Goal: Task Accomplishment & Management: Manage account settings

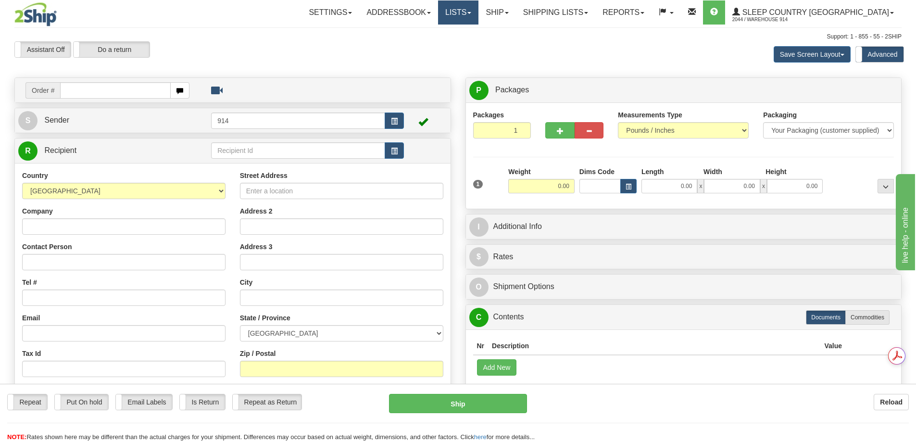
click at [479, 13] on link "Lists" at bounding box center [458, 12] width 40 height 24
click at [516, 11] on link "Ship" at bounding box center [497, 12] width 37 height 24
click at [506, 46] on span "OnHold / Order Queue" at bounding box center [472, 46] width 68 height 8
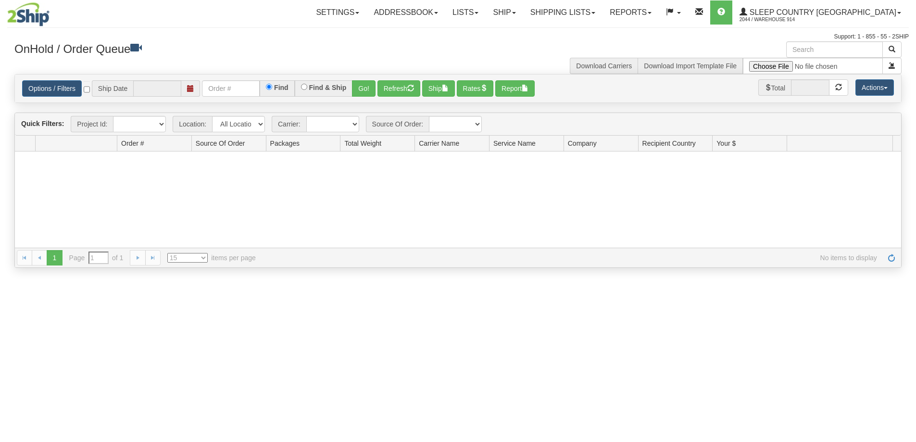
type input "[DATE]"
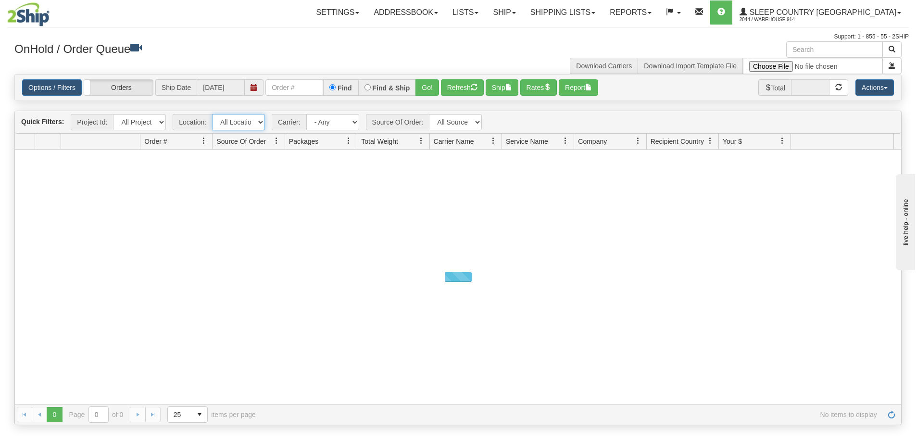
click at [260, 120] on select "All Locations 914 9009 CASPC END SLE BEDDN ZINUC" at bounding box center [238, 122] width 53 height 16
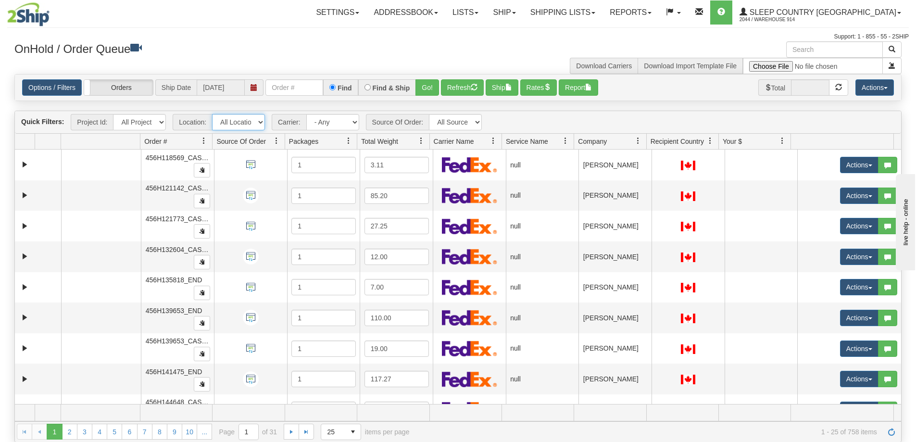
select select "7603"
click at [212, 114] on select "All Locations 914 9009 CASPC END SLE BEDDN ZINUC" at bounding box center [238, 122] width 53 height 16
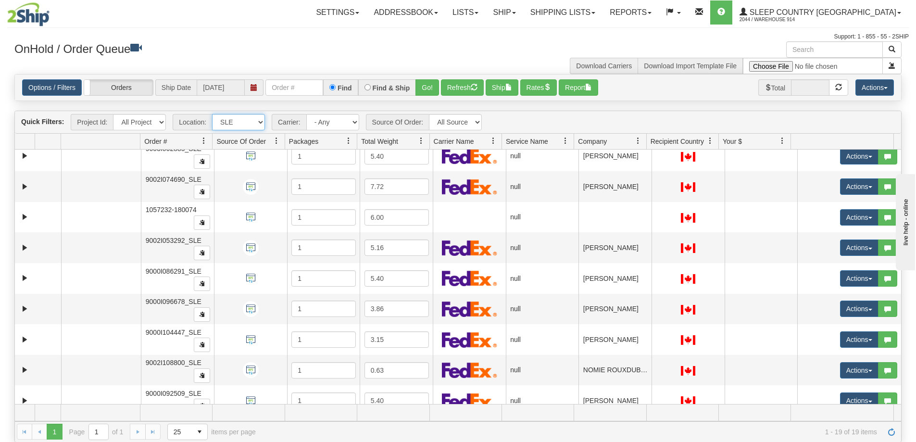
scroll to position [240, 0]
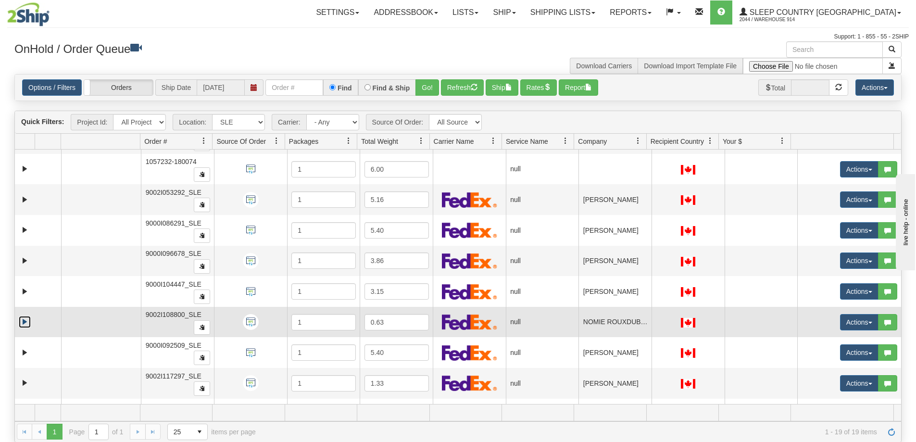
click at [22, 323] on link "Expand" at bounding box center [25, 322] width 12 height 12
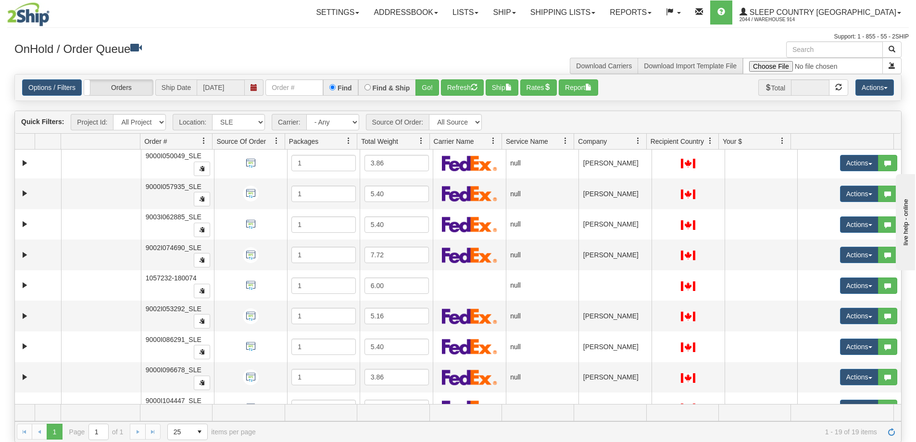
scroll to position [0, 0]
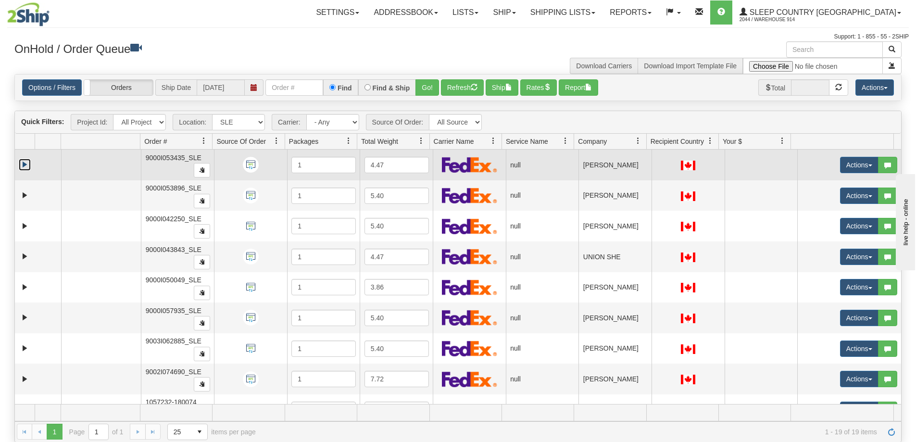
click at [26, 165] on link "Expand" at bounding box center [25, 165] width 12 height 12
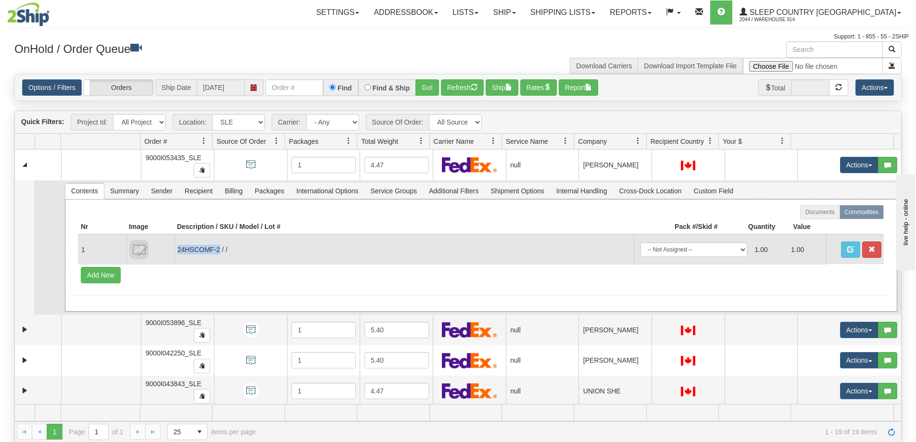
drag, startPoint x: 177, startPoint y: 250, endPoint x: 220, endPoint y: 249, distance: 42.8
click at [220, 249] on td "24HSCOMF-2 / /" at bounding box center [404, 249] width 459 height 29
copy td "24HSCOMF-2"
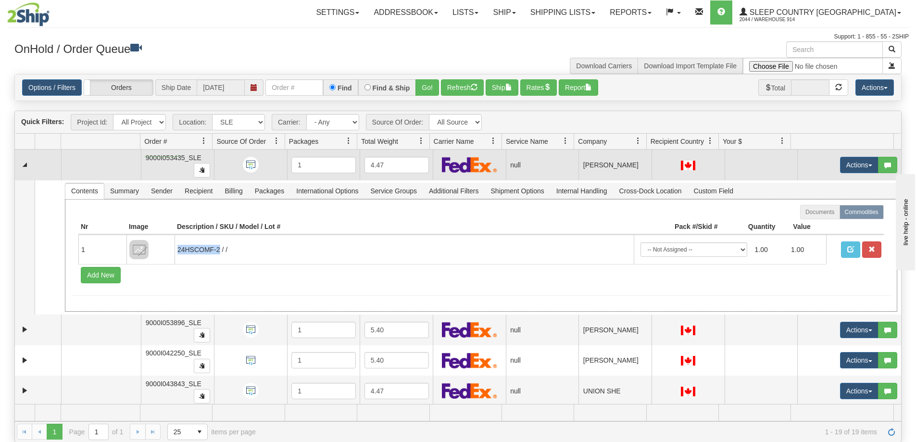
drag, startPoint x: 145, startPoint y: 157, endPoint x: 182, endPoint y: 156, distance: 37.0
click at [182, 156] on span "9000I053435_SLE" at bounding box center [174, 158] width 56 height 8
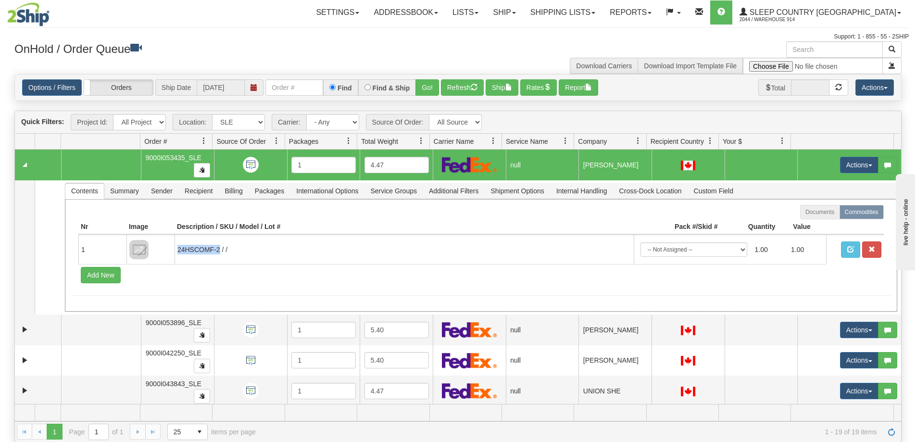
click at [186, 157] on span "9000I053435_SLE" at bounding box center [174, 158] width 56 height 8
drag, startPoint x: 184, startPoint y: 157, endPoint x: 154, endPoint y: 159, distance: 29.9
click at [154, 159] on span "9000I053435_SLE" at bounding box center [174, 158] width 56 height 8
click at [23, 166] on link "Collapse" at bounding box center [25, 165] width 12 height 12
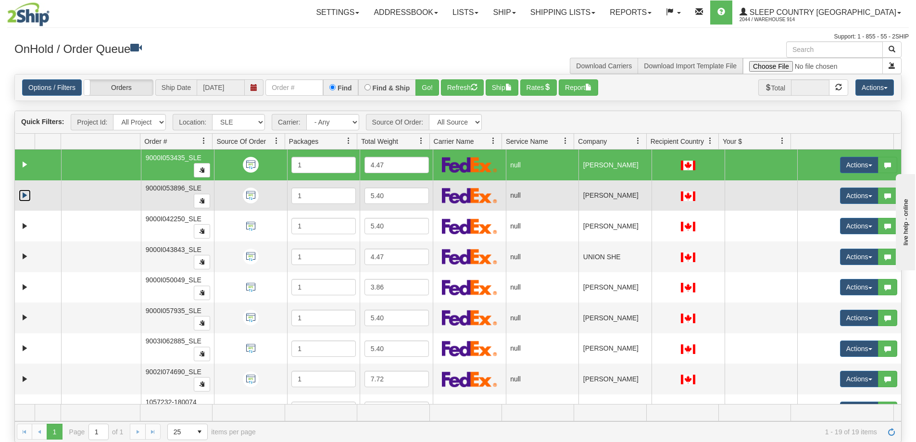
click at [23, 195] on link "Expand" at bounding box center [25, 195] width 12 height 12
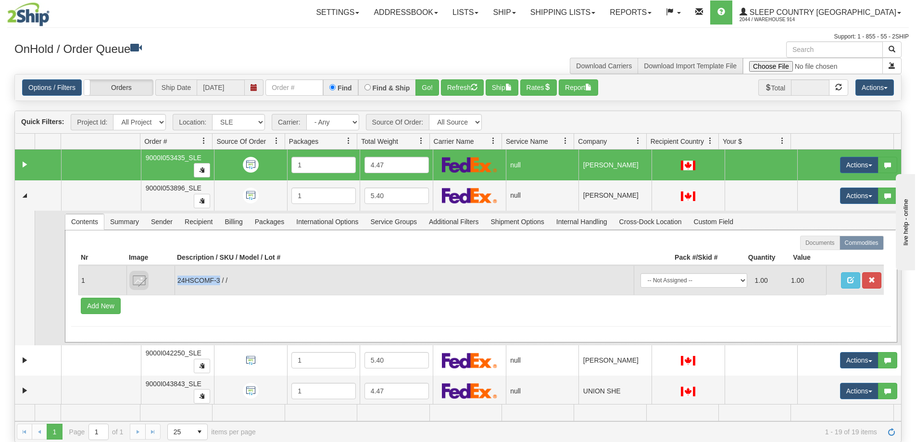
drag, startPoint x: 178, startPoint y: 283, endPoint x: 220, endPoint y: 281, distance: 41.9
click at [220, 281] on td "24HSCOMF-3 / /" at bounding box center [404, 279] width 459 height 29
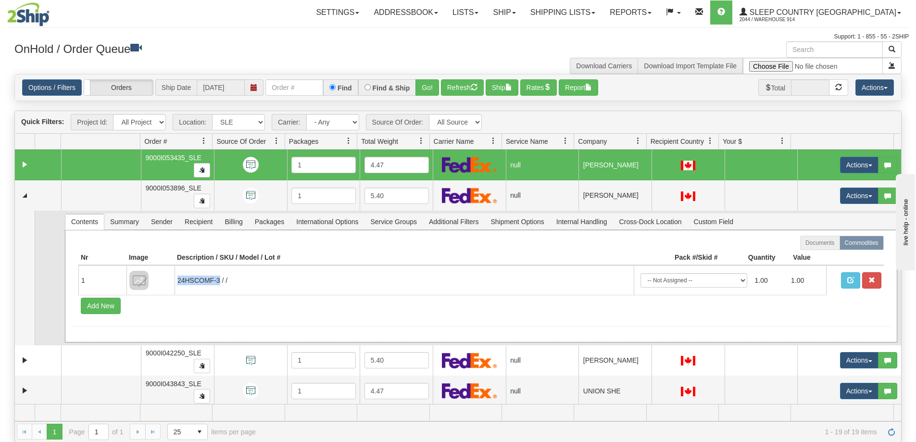
copy td "24HSCOMF-3"
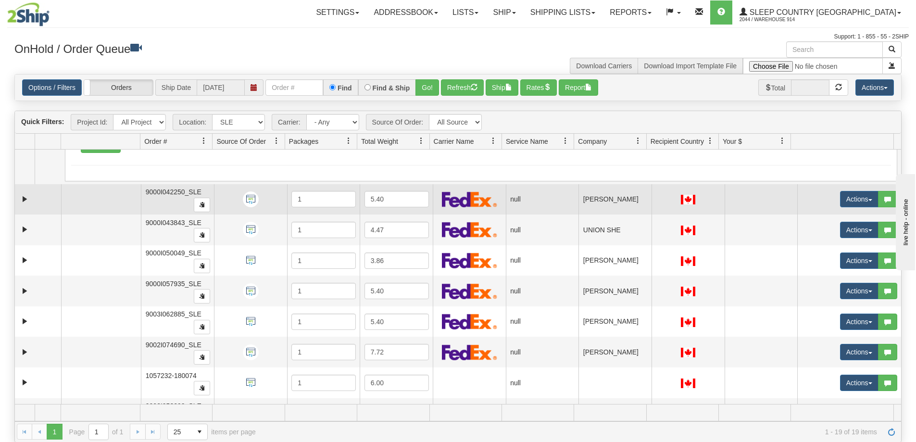
scroll to position [144, 0]
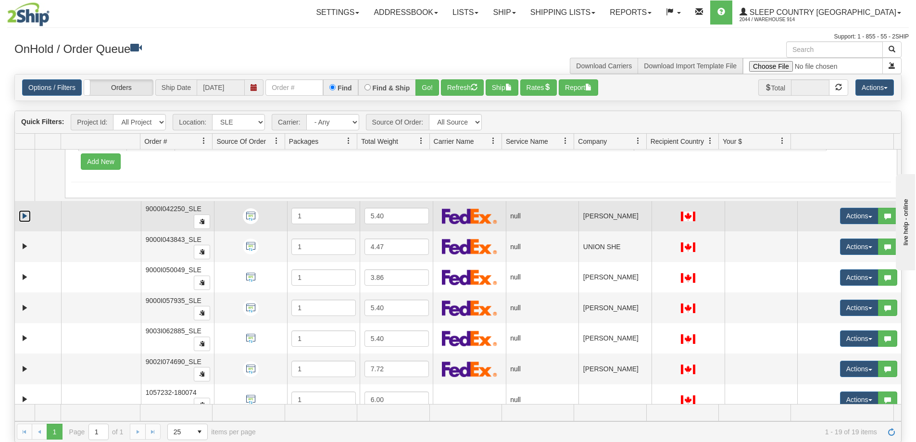
click at [26, 217] on link "Expand" at bounding box center [25, 216] width 12 height 12
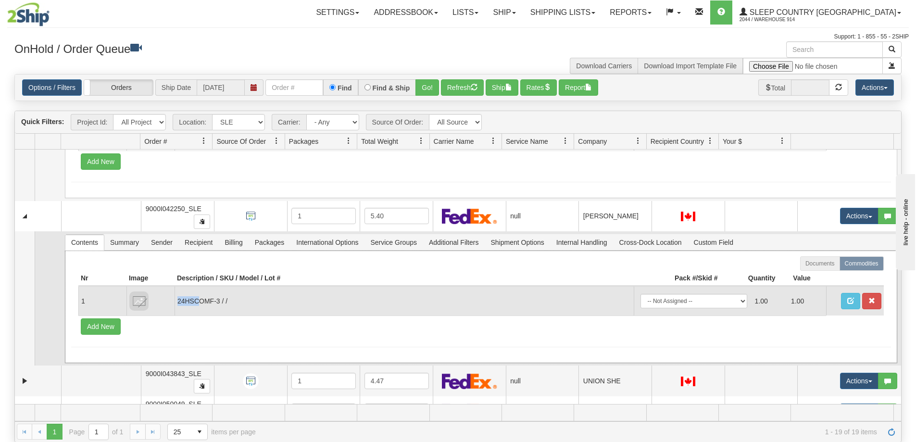
drag, startPoint x: 177, startPoint y: 302, endPoint x: 200, endPoint y: 300, distance: 22.2
click at [200, 300] on td "24HSCOMF-3 / /" at bounding box center [404, 300] width 459 height 29
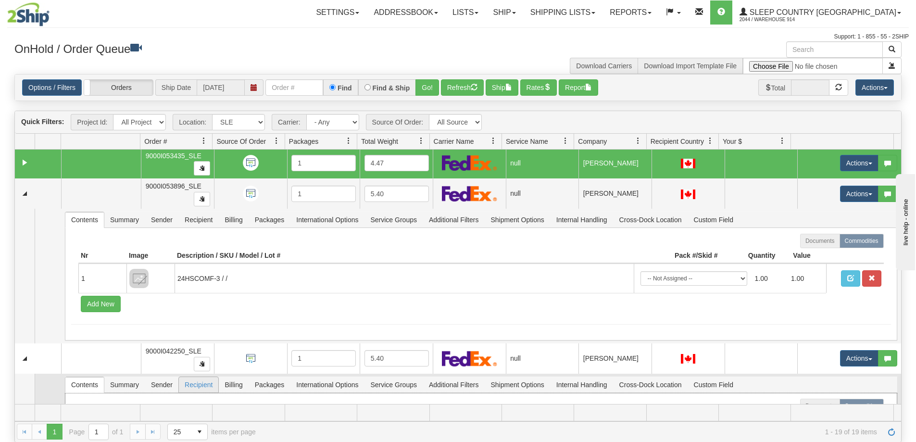
scroll to position [0, 0]
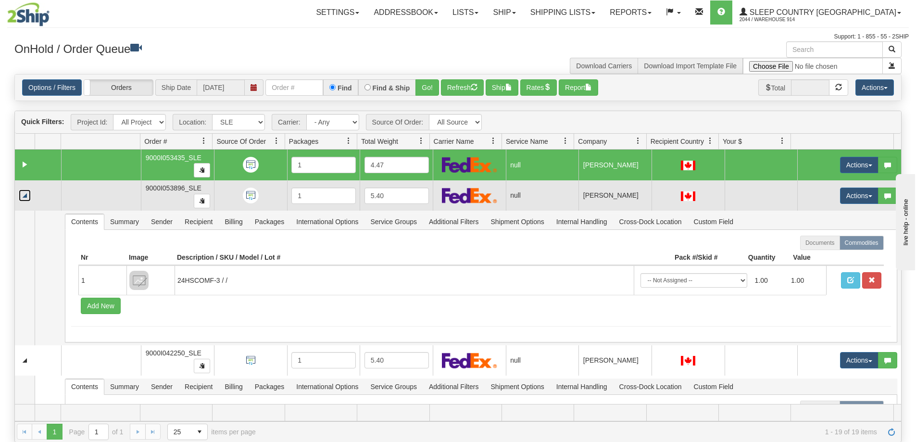
click at [26, 199] on link "Collapse" at bounding box center [25, 195] width 12 height 12
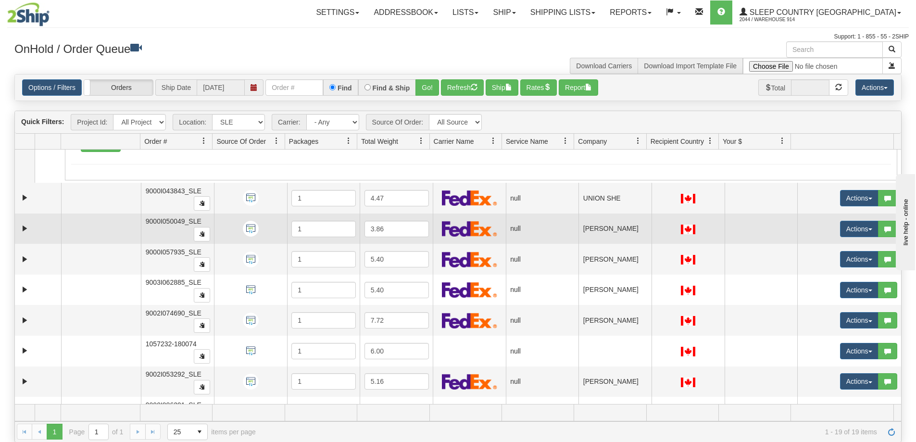
scroll to position [192, 0]
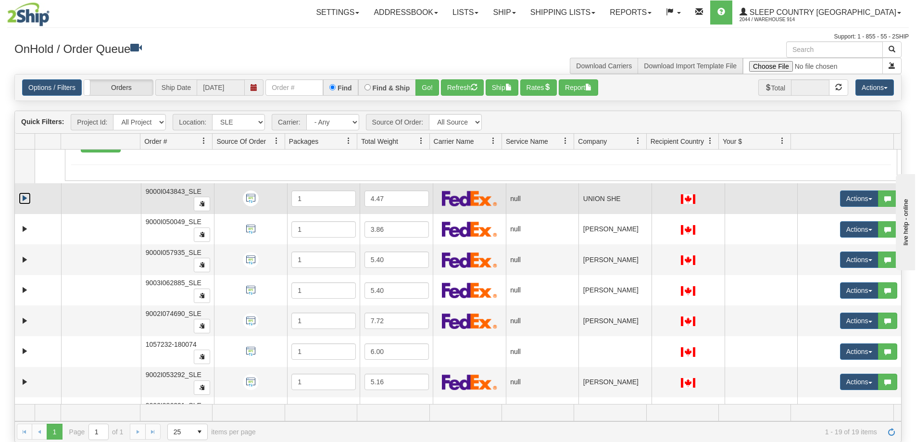
click at [25, 197] on link "Expand" at bounding box center [25, 198] width 12 height 12
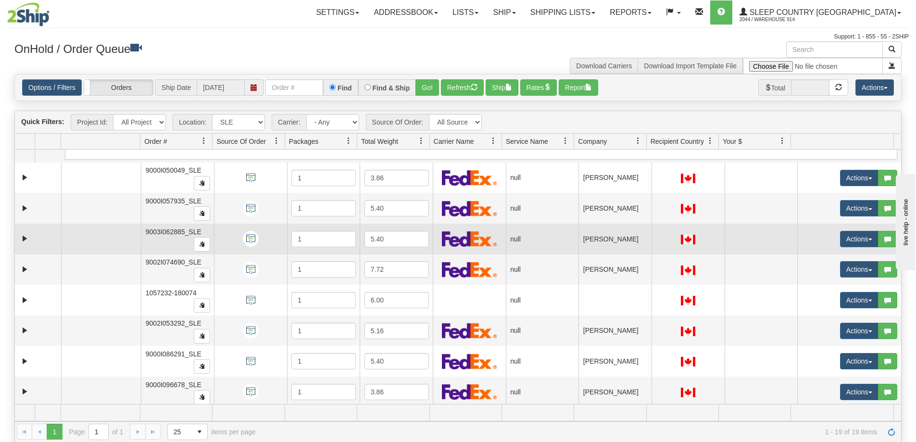
scroll to position [385, 0]
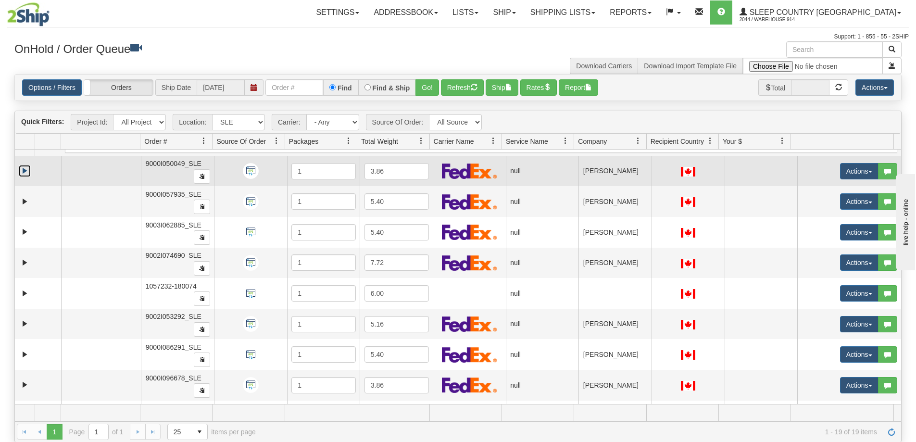
click at [26, 172] on link "Expand" at bounding box center [25, 171] width 12 height 12
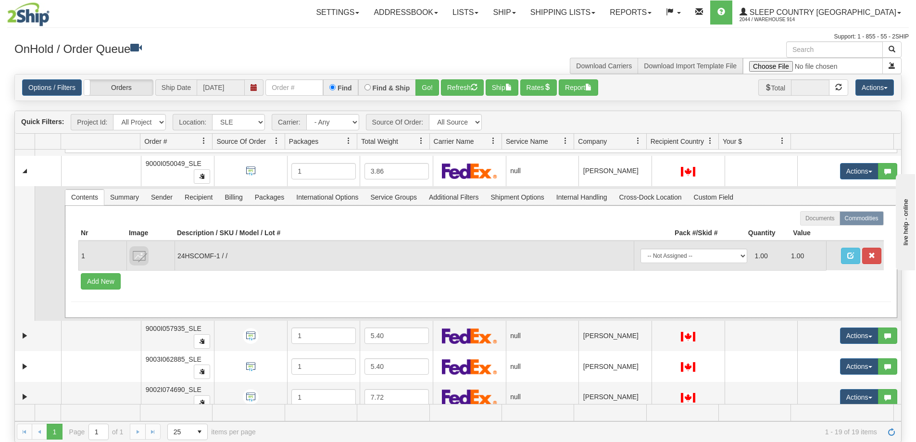
click at [180, 254] on td "24HSCOMF-1 / /" at bounding box center [404, 255] width 459 height 29
drag, startPoint x: 177, startPoint y: 256, endPoint x: 219, endPoint y: 256, distance: 41.4
click at [219, 256] on td "24HSCOMF-1 / /" at bounding box center [404, 255] width 459 height 29
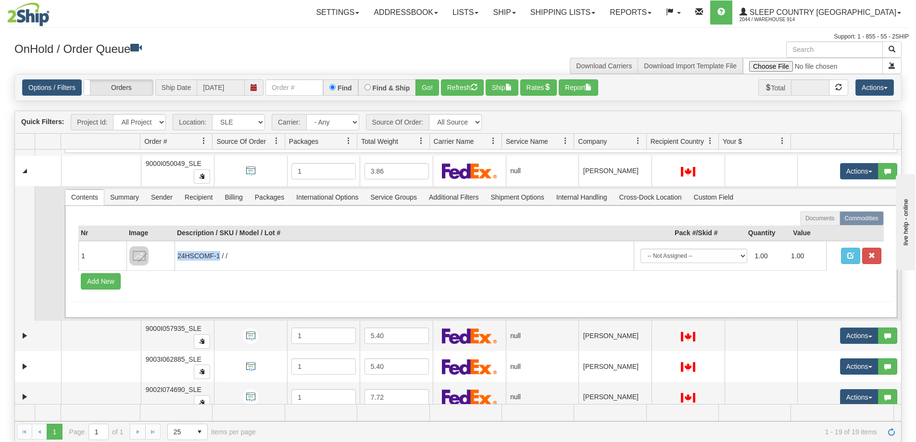
copy td "24HSCOMF-1"
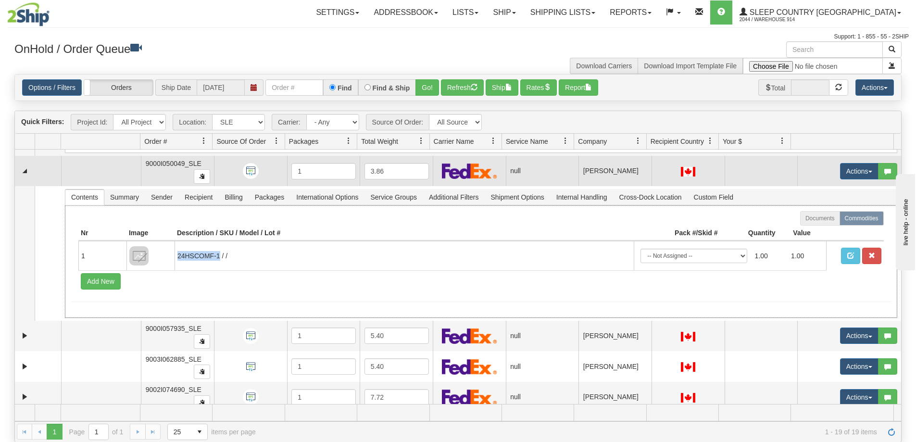
drag, startPoint x: 145, startPoint y: 164, endPoint x: 176, endPoint y: 164, distance: 30.3
click at [176, 164] on span "9000I050049_SLE" at bounding box center [174, 164] width 56 height 8
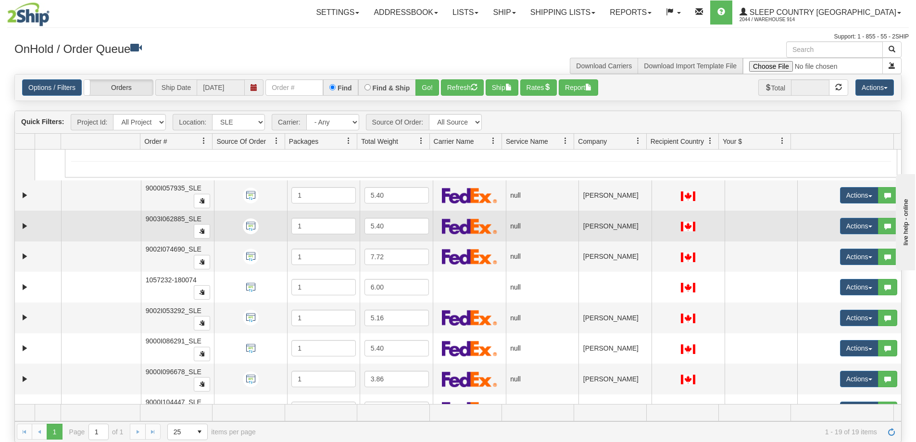
scroll to position [529, 0]
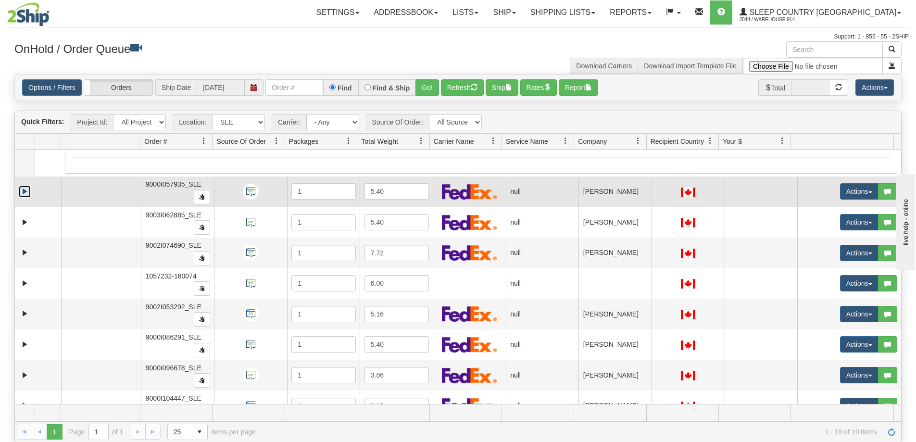
click at [25, 192] on link "Expand" at bounding box center [25, 192] width 12 height 12
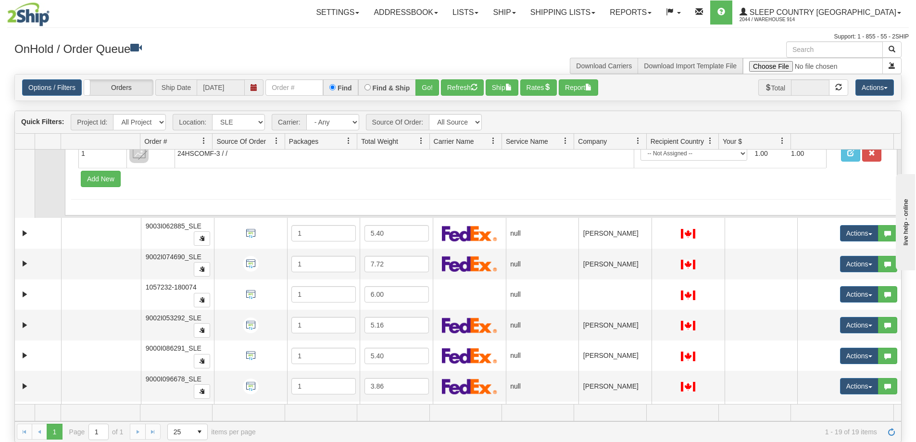
scroll to position [673, 0]
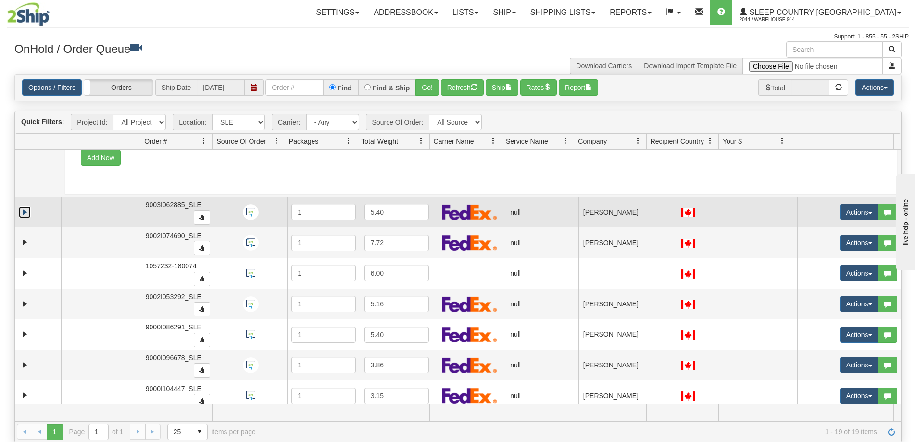
click at [24, 213] on link "Expand" at bounding box center [25, 212] width 12 height 12
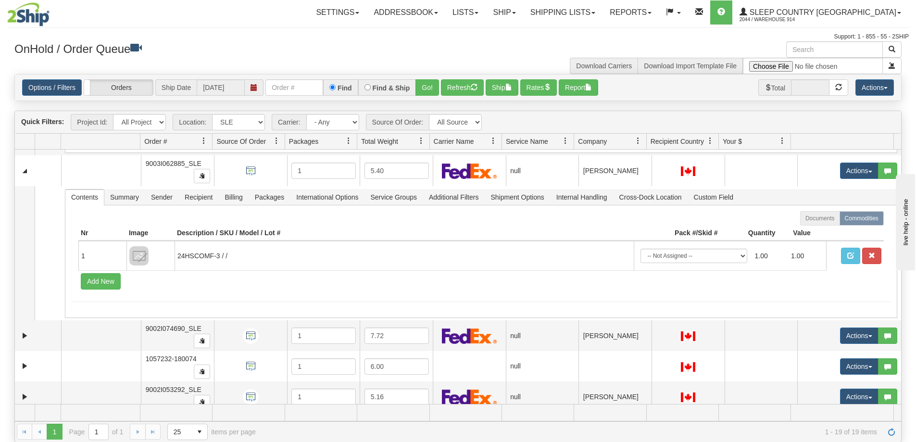
scroll to position [866, 0]
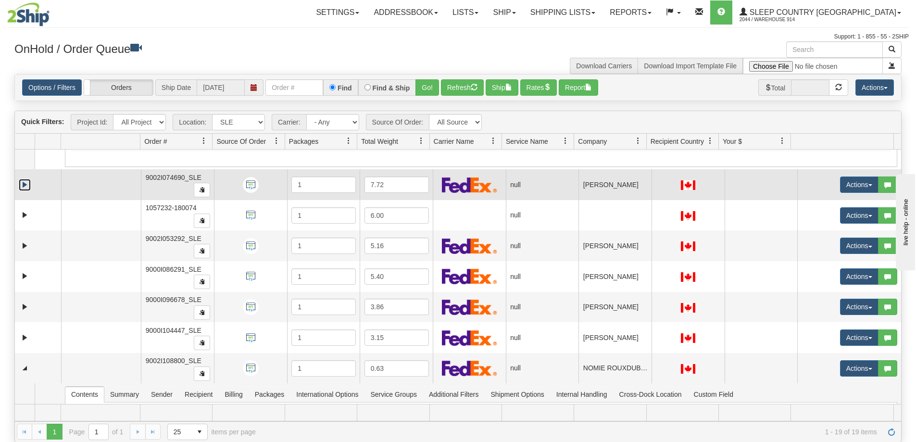
click at [23, 186] on link "Expand" at bounding box center [25, 185] width 12 height 12
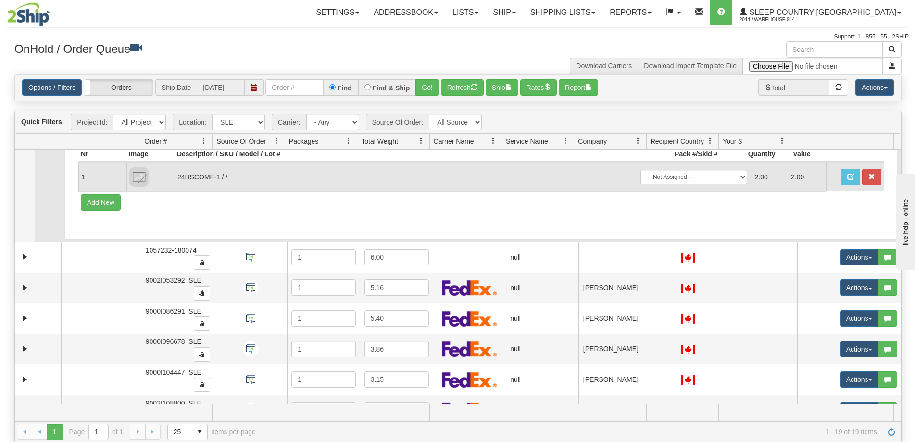
scroll to position [1010, 0]
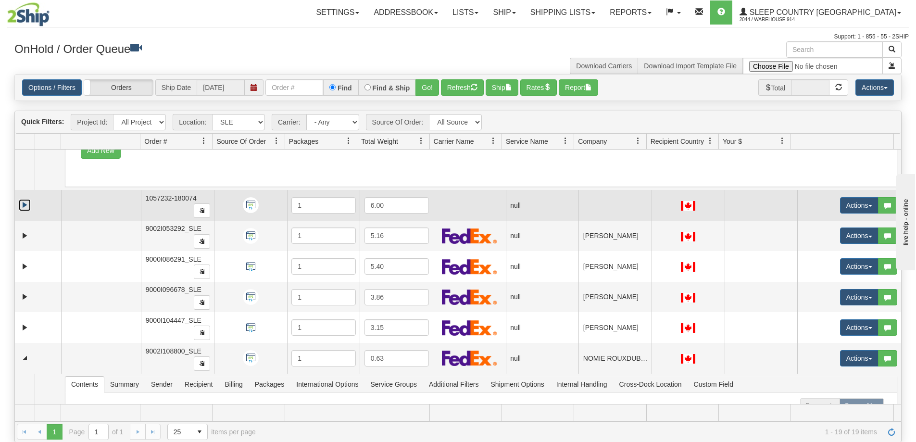
click at [25, 206] on link "Expand" at bounding box center [25, 205] width 12 height 12
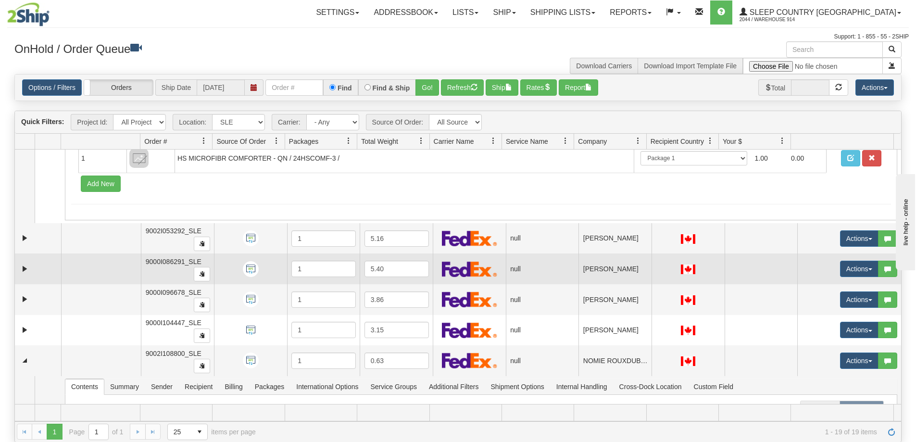
scroll to position [1154, 0]
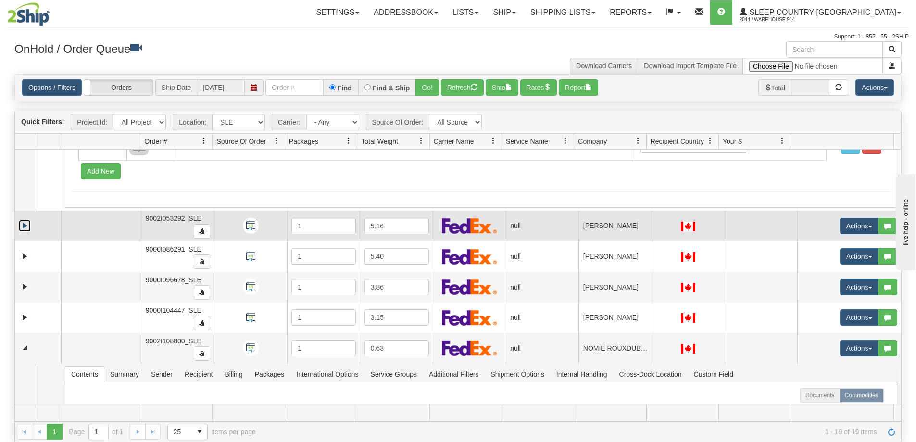
click at [21, 227] on link "Expand" at bounding box center [25, 226] width 12 height 12
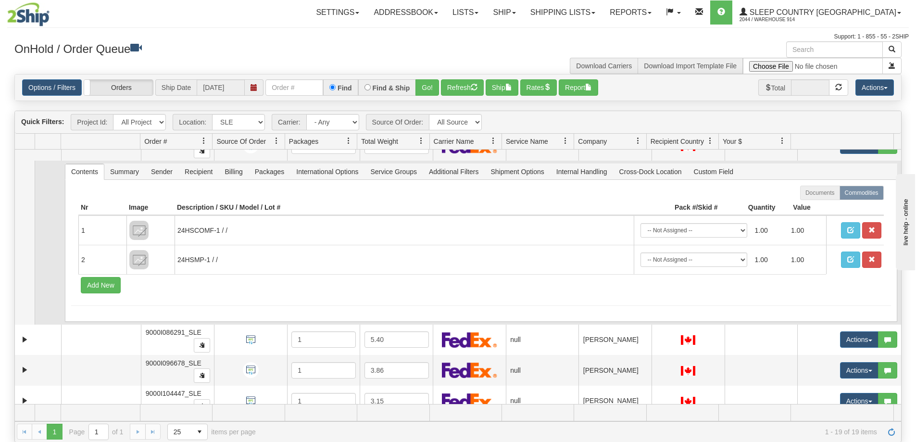
scroll to position [1347, 0]
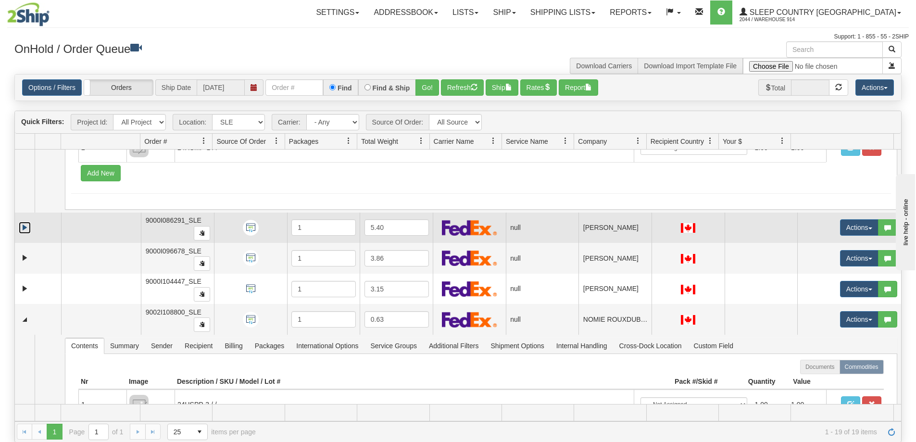
click at [25, 230] on link "Expand" at bounding box center [25, 228] width 12 height 12
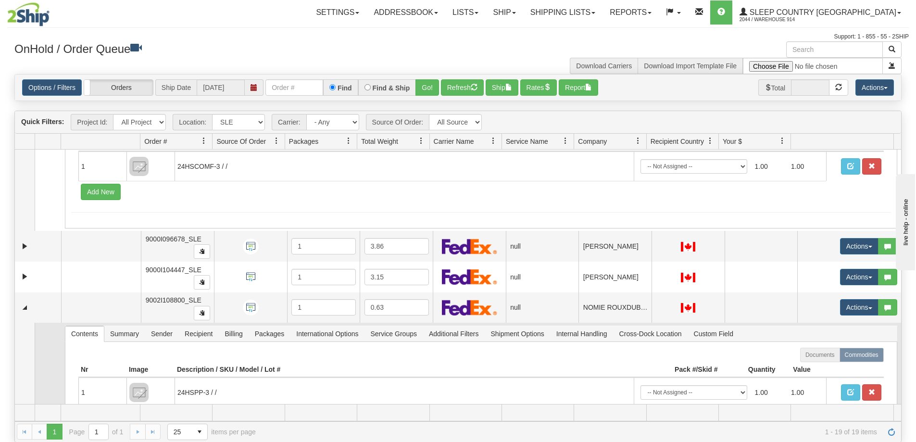
scroll to position [1491, 0]
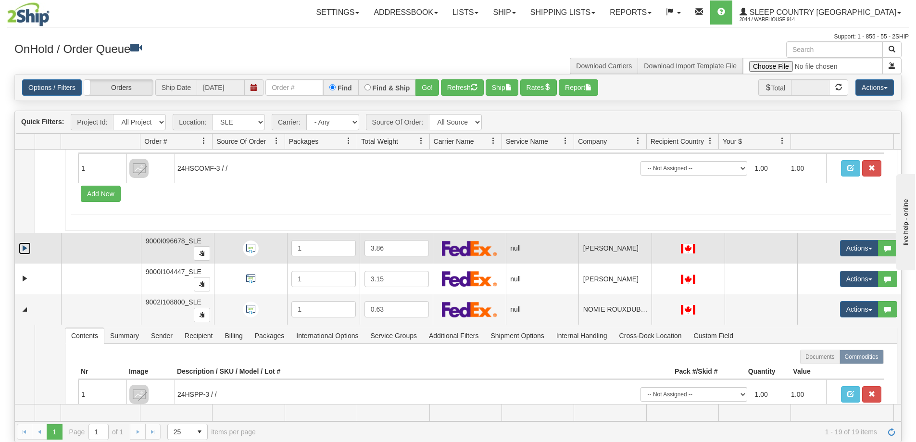
click at [27, 251] on link "Expand" at bounding box center [25, 248] width 12 height 12
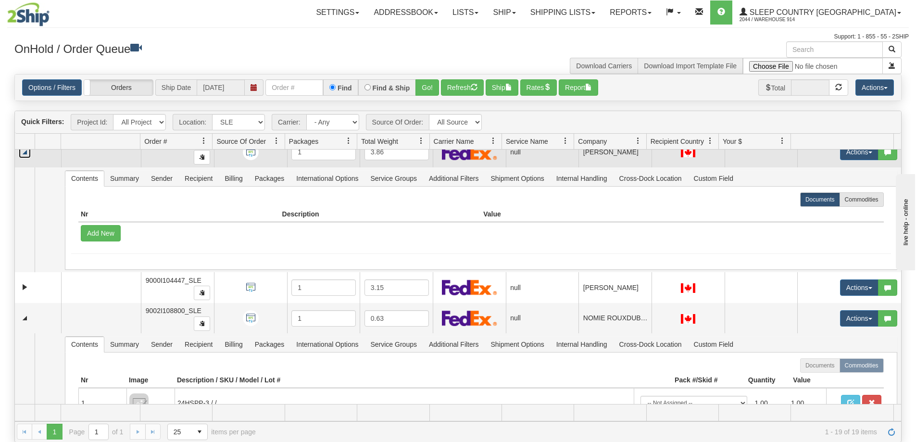
scroll to position [1635, 0]
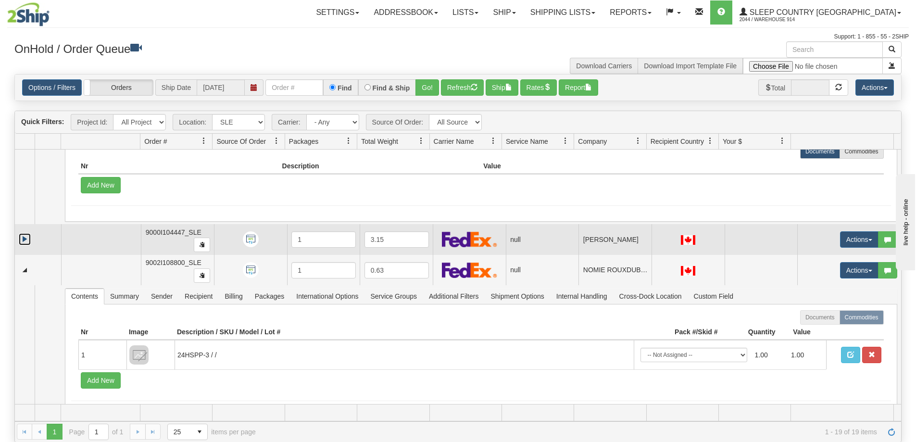
click at [27, 238] on link "Expand" at bounding box center [25, 239] width 12 height 12
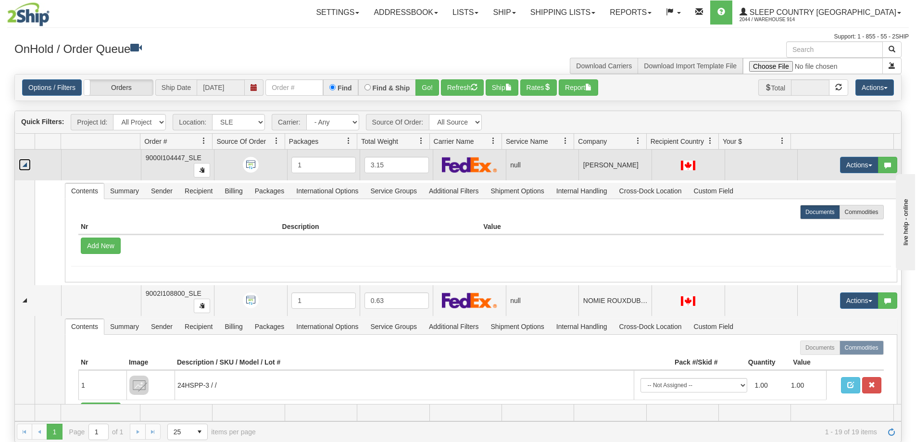
scroll to position [1731, 0]
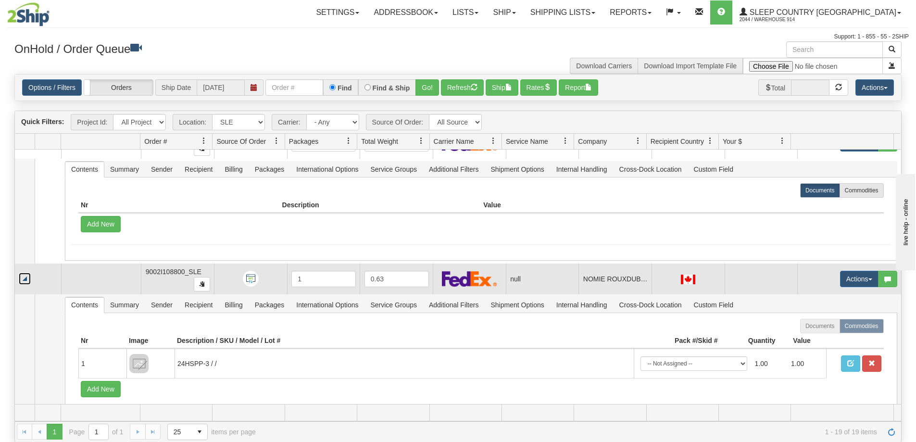
click at [28, 277] on link "Collapse" at bounding box center [25, 279] width 12 height 12
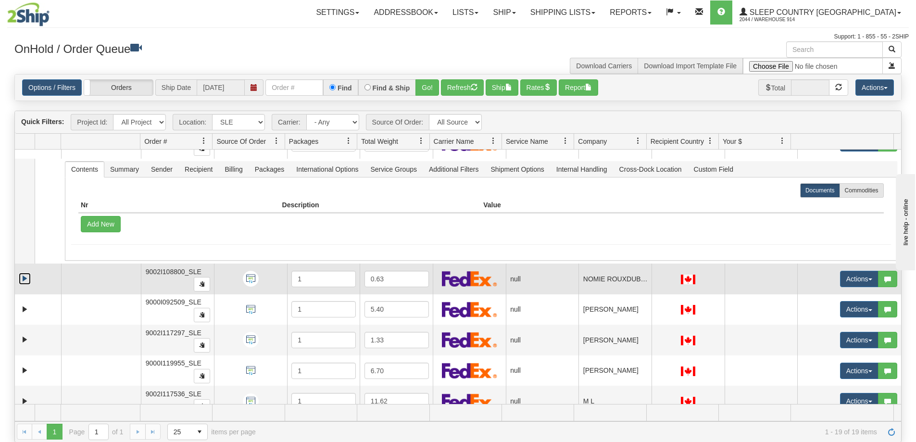
click at [28, 277] on link "Expand" at bounding box center [25, 279] width 12 height 12
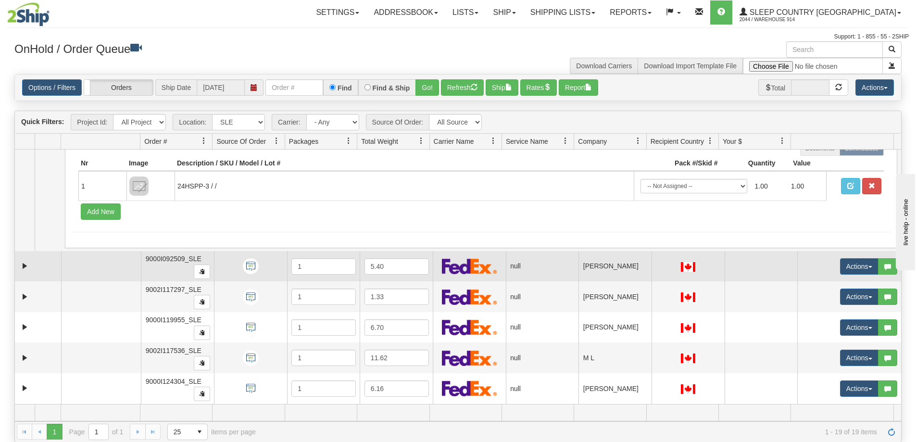
scroll to position [48, 0]
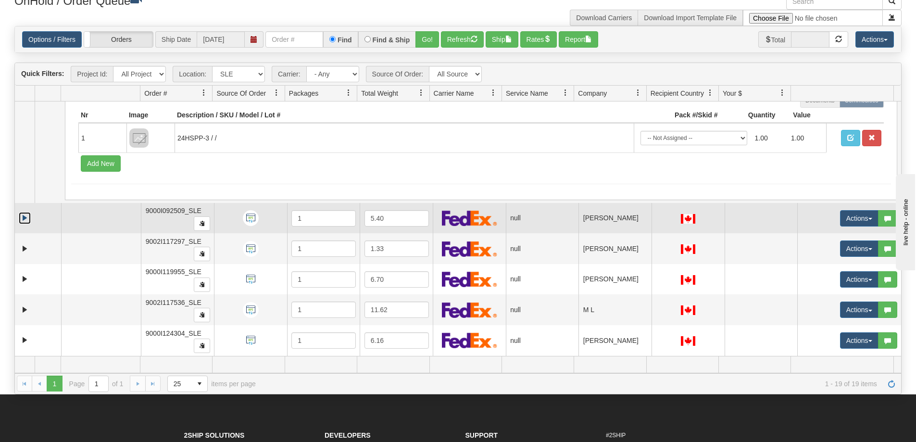
click at [21, 217] on link "Expand" at bounding box center [25, 218] width 12 height 12
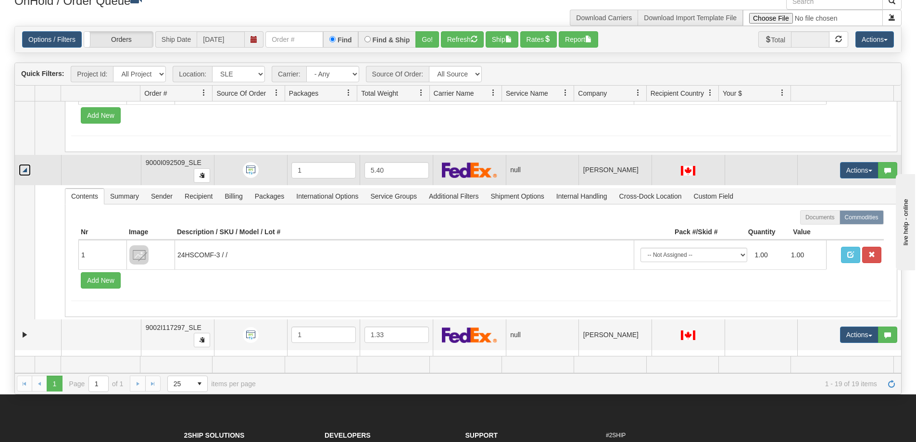
scroll to position [2005, 0]
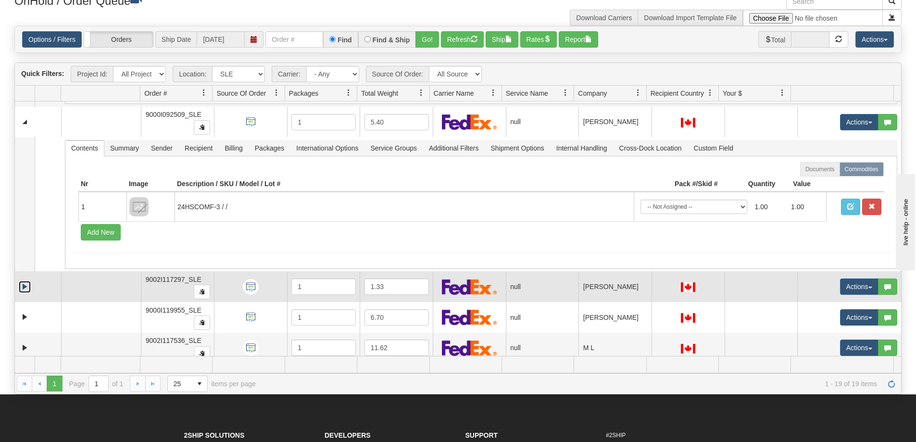
click at [25, 287] on link "Expand" at bounding box center [25, 287] width 12 height 12
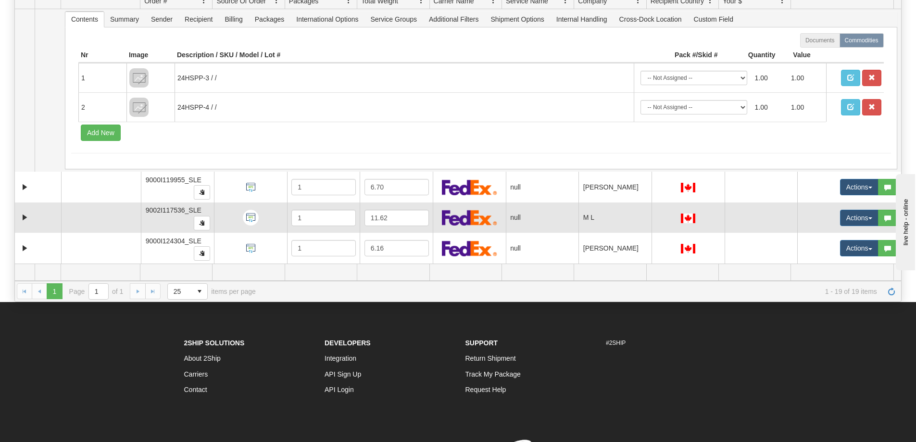
scroll to position [144, 0]
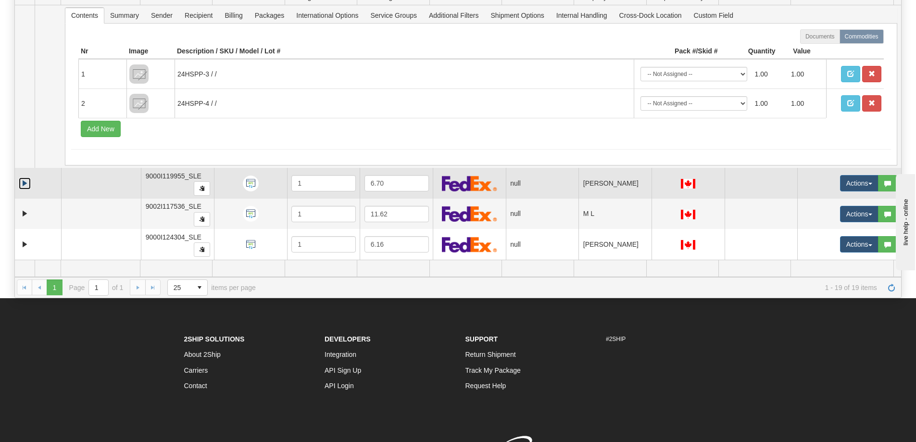
click at [27, 185] on link "Expand" at bounding box center [25, 183] width 12 height 12
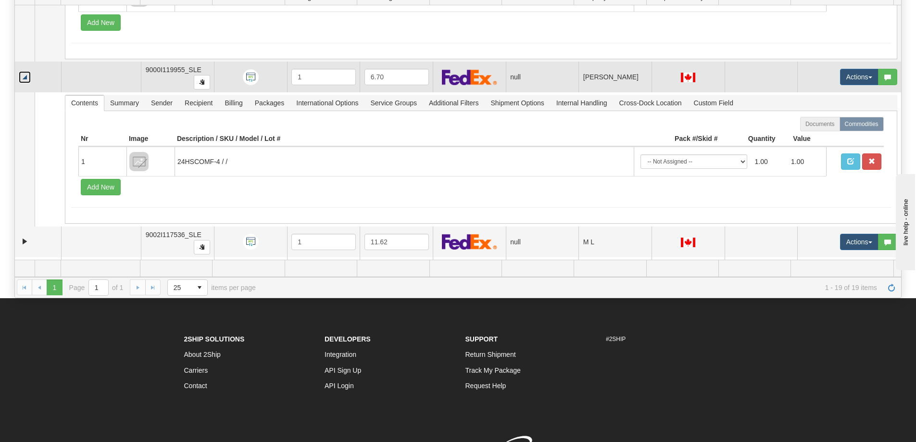
scroll to position [2341, 0]
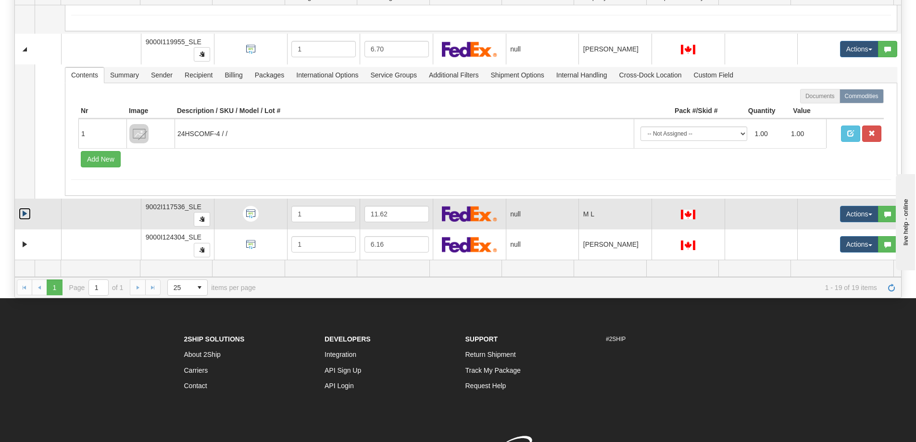
click at [27, 214] on link "Expand" at bounding box center [25, 214] width 12 height 12
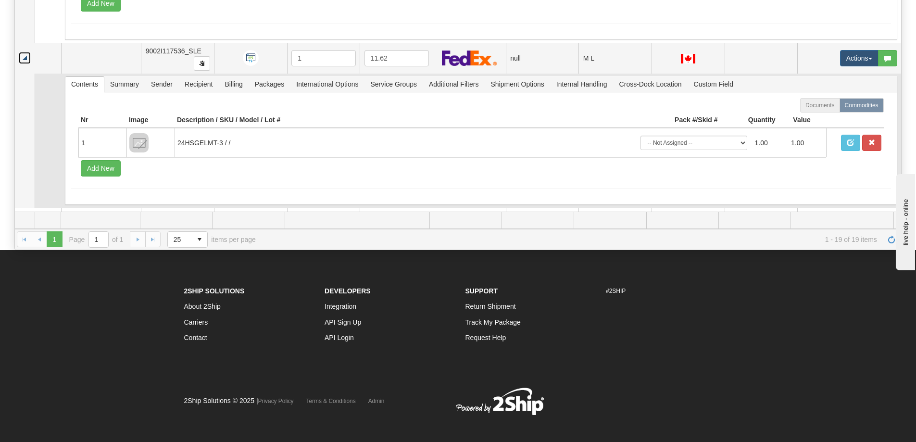
scroll to position [2427, 0]
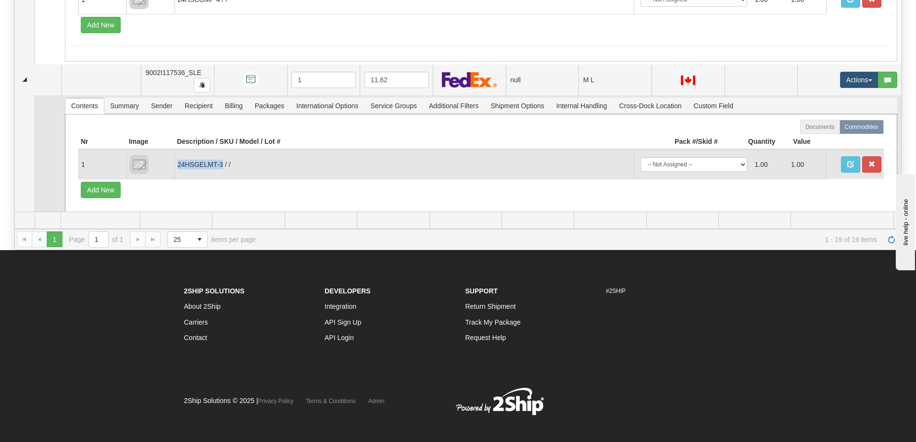
drag, startPoint x: 178, startPoint y: 165, endPoint x: 224, endPoint y: 166, distance: 45.2
click at [224, 166] on td "24HSGELMT-3 / /" at bounding box center [404, 164] width 459 height 29
copy td "24HSGELMT-3"
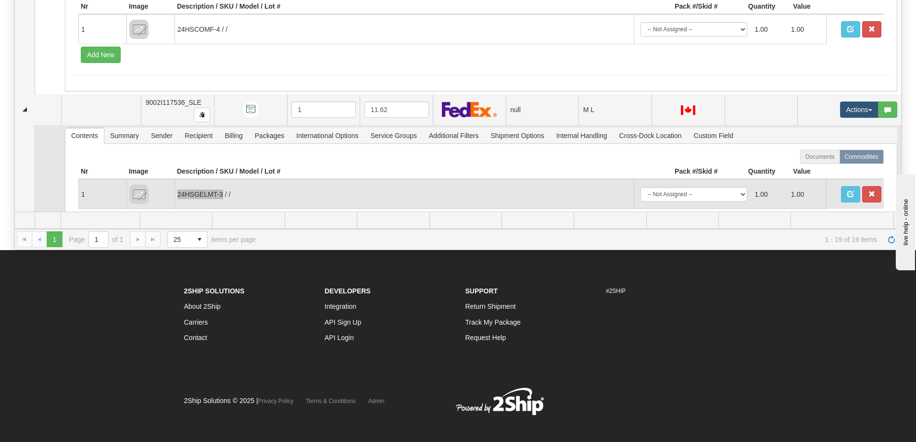
scroll to position [2475, 0]
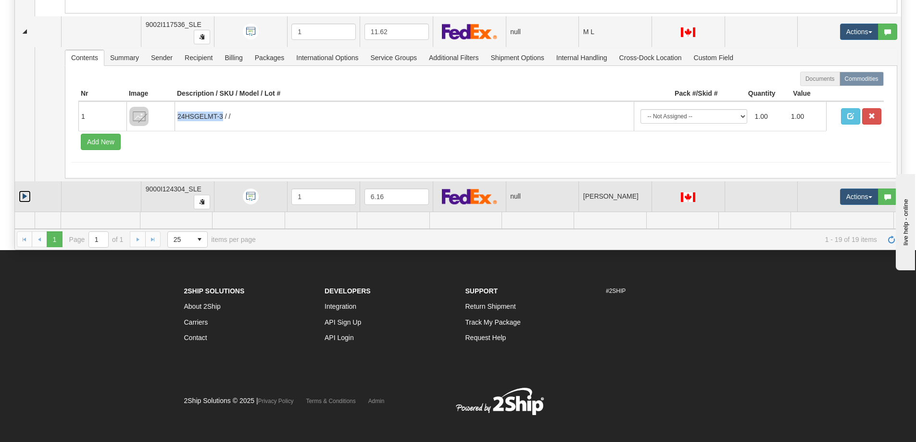
click at [27, 198] on link "Expand" at bounding box center [25, 196] width 12 height 12
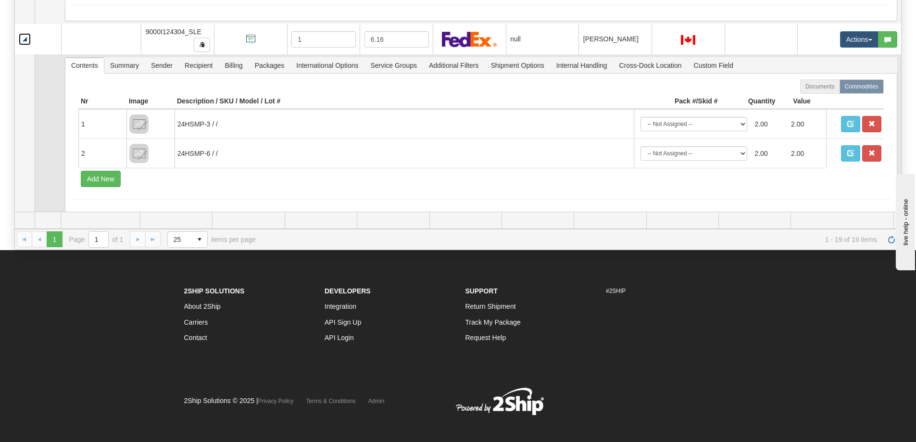
scroll to position [2638, 0]
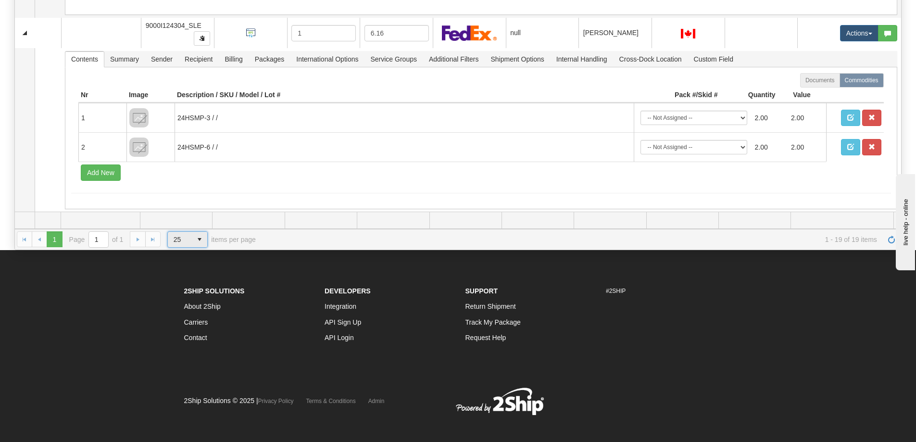
click at [198, 241] on span "select" at bounding box center [199, 239] width 15 height 15
click at [191, 281] on li "50" at bounding box center [187, 281] width 39 height 13
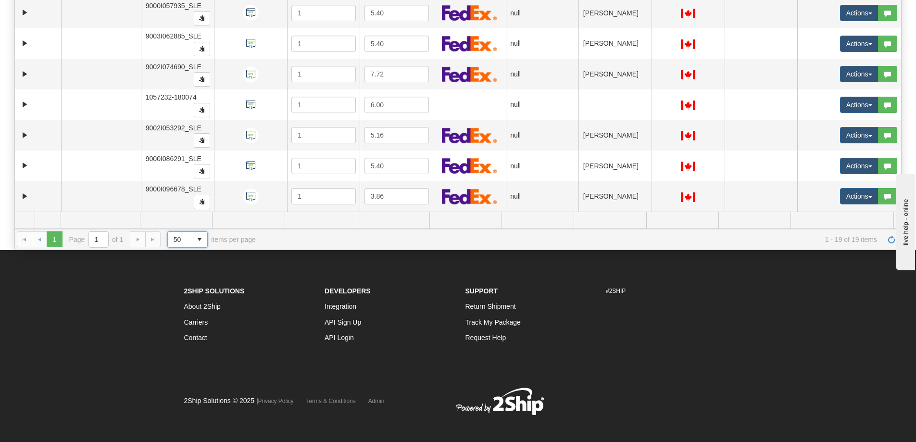
scroll to position [0, 0]
